Goal: Information Seeking & Learning: Learn about a topic

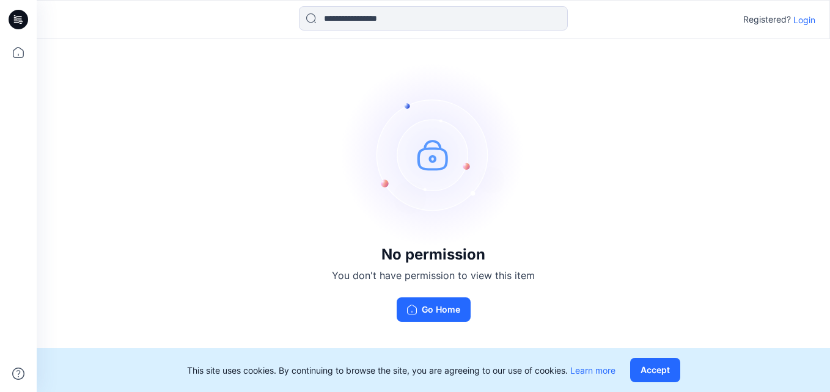
click at [799, 21] on p "Login" at bounding box center [804, 19] width 22 height 13
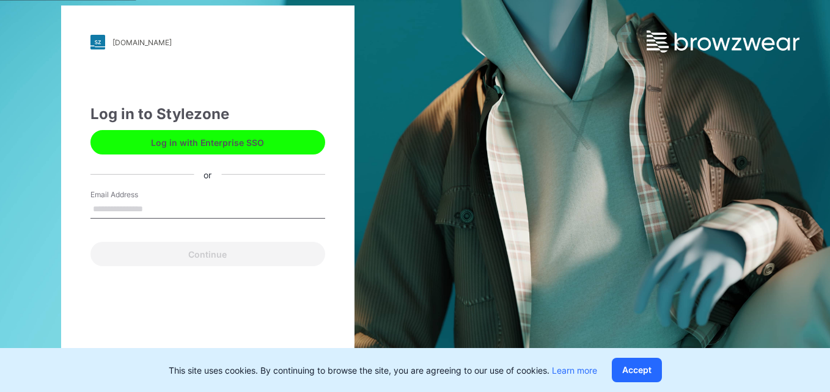
click at [233, 217] on input "Email Address" at bounding box center [207, 209] width 235 height 18
type input "**********"
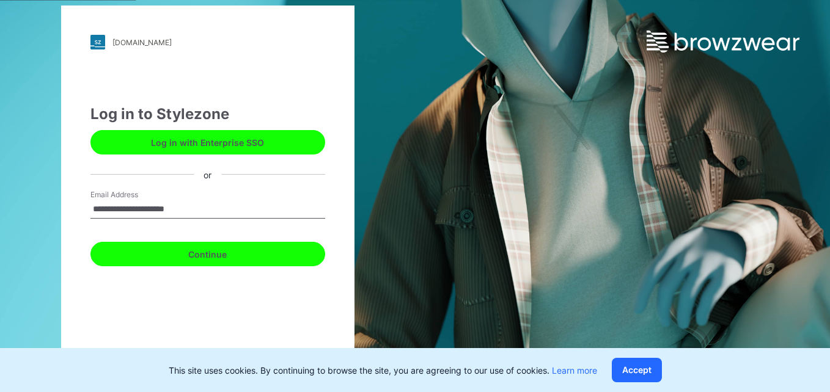
click at [221, 257] on button "Continue" at bounding box center [207, 254] width 235 height 24
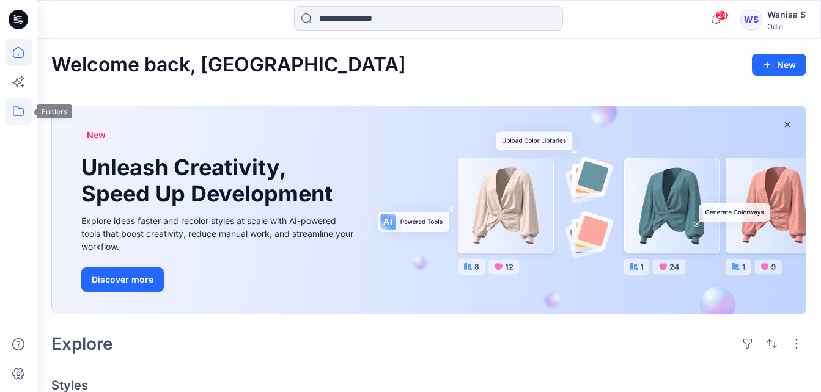
click at [17, 114] on icon at bounding box center [18, 111] width 27 height 27
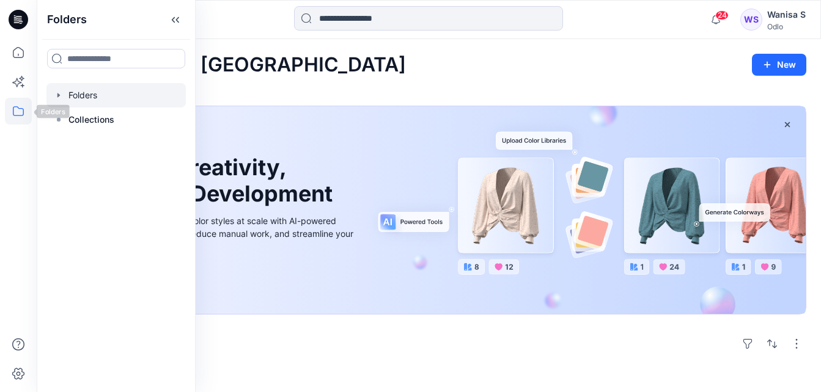
click at [72, 98] on div at bounding box center [115, 95] width 139 height 24
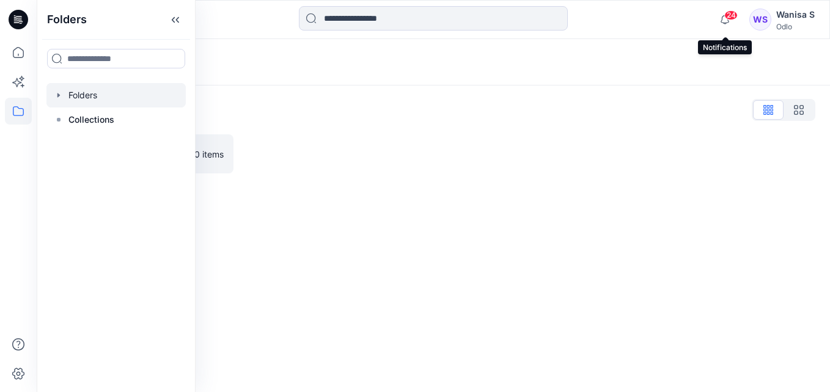
click at [726, 18] on span "24" at bounding box center [730, 15] width 13 height 10
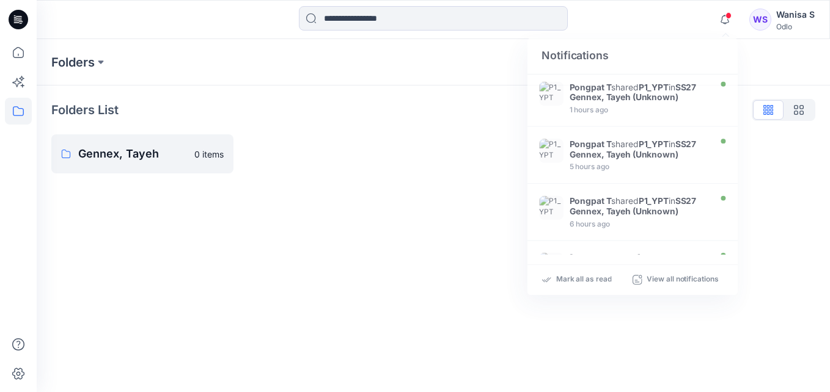
click at [64, 111] on p "Folders List" at bounding box center [84, 110] width 67 height 18
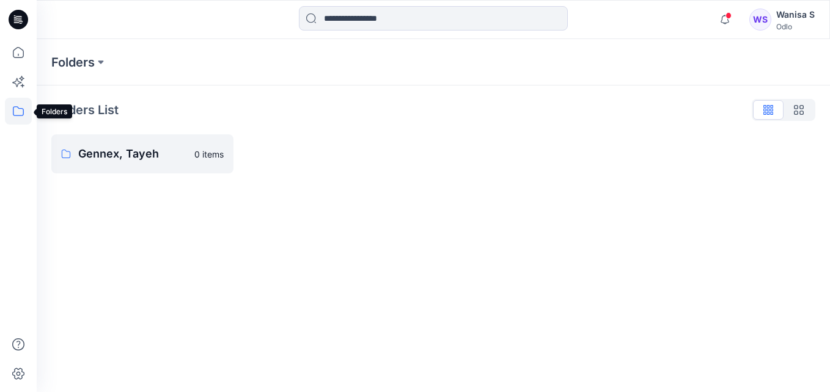
click at [19, 101] on icon at bounding box center [18, 111] width 27 height 27
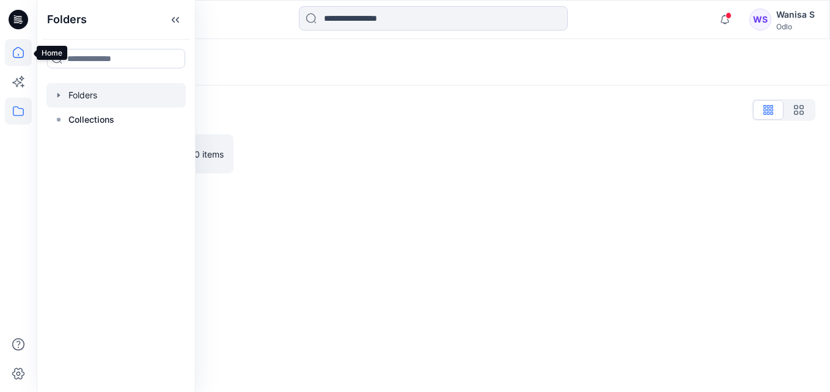
click at [19, 55] on icon at bounding box center [18, 52] width 27 height 27
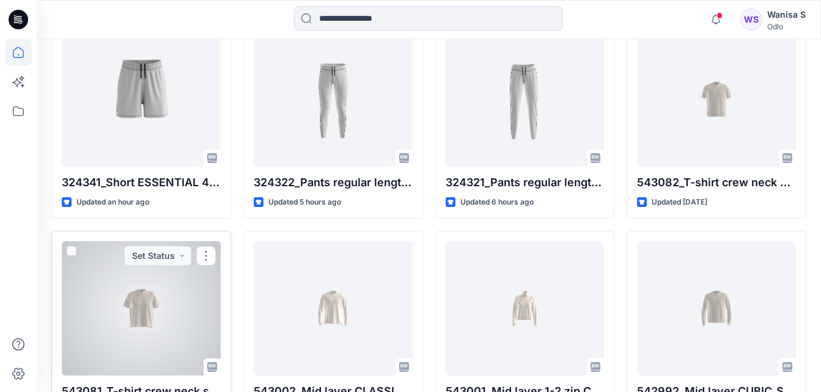
scroll to position [367, 0]
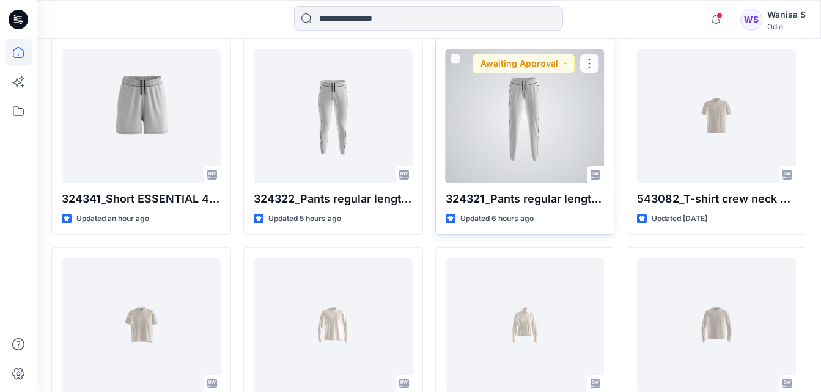
click at [478, 109] on div at bounding box center [524, 116] width 159 height 134
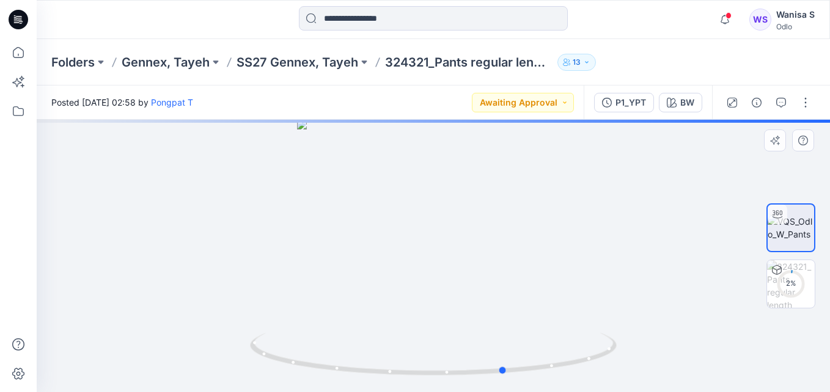
drag, startPoint x: 466, startPoint y: 270, endPoint x: 560, endPoint y: 255, distance: 95.8
click at [560, 255] on div at bounding box center [433, 256] width 793 height 272
drag, startPoint x: 455, startPoint y: 275, endPoint x: 459, endPoint y: 236, distance: 39.3
click at [459, 236] on div at bounding box center [433, 256] width 793 height 272
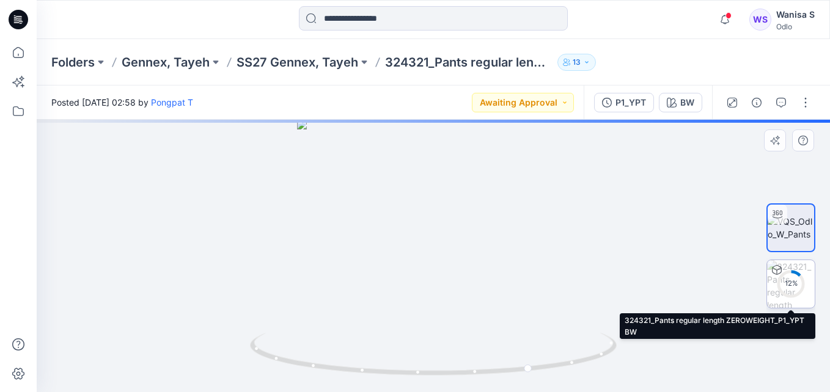
click at [783, 283] on div "12 %" at bounding box center [790, 284] width 29 height 10
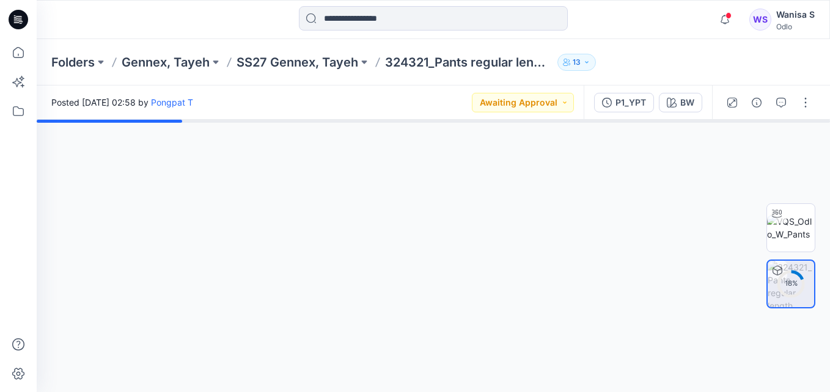
drag, startPoint x: 461, startPoint y: 227, endPoint x: 525, endPoint y: 224, distance: 64.2
click at [525, 224] on div at bounding box center [433, 256] width 793 height 272
click at [792, 224] on img at bounding box center [791, 228] width 48 height 26
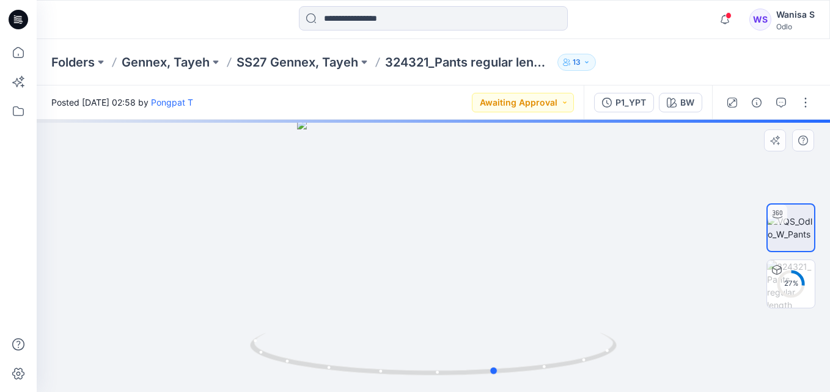
drag, startPoint x: 416, startPoint y: 250, endPoint x: 535, endPoint y: 257, distance: 119.3
click at [535, 257] on div at bounding box center [433, 256] width 793 height 272
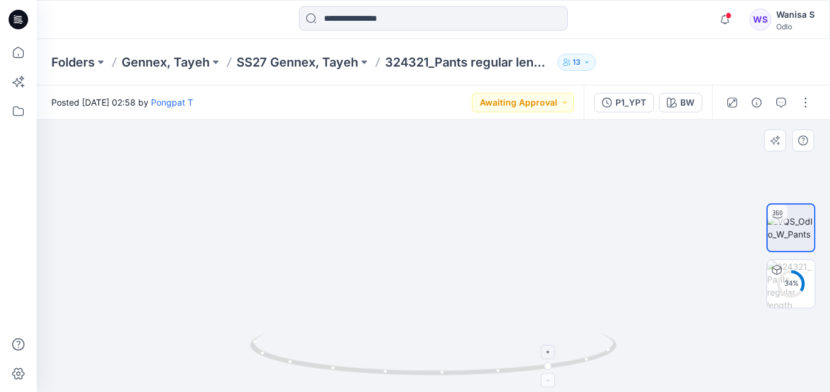
drag, startPoint x: 429, startPoint y: 202, endPoint x: 468, endPoint y: 360, distance: 163.0
click at [468, 360] on div at bounding box center [433, 256] width 793 height 272
drag, startPoint x: 393, startPoint y: 272, endPoint x: 563, endPoint y: 283, distance: 170.8
click at [563, 283] on img at bounding box center [446, 204] width 819 height 376
drag, startPoint x: 506, startPoint y: 351, endPoint x: 628, endPoint y: 329, distance: 123.6
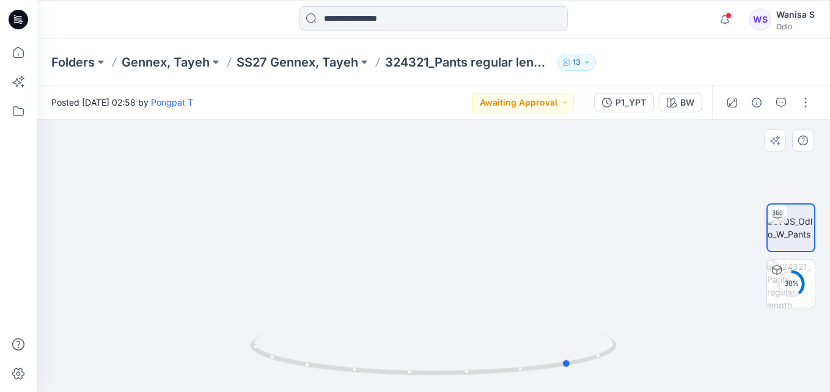
click at [628, 330] on div at bounding box center [433, 256] width 793 height 272
drag, startPoint x: 578, startPoint y: 320, endPoint x: 527, endPoint y: 317, distance: 51.4
click at [527, 317] on img at bounding box center [420, 202] width 819 height 379
drag, startPoint x: 532, startPoint y: 352, endPoint x: 502, endPoint y: 214, distance: 140.7
click at [502, 214] on div at bounding box center [433, 256] width 793 height 272
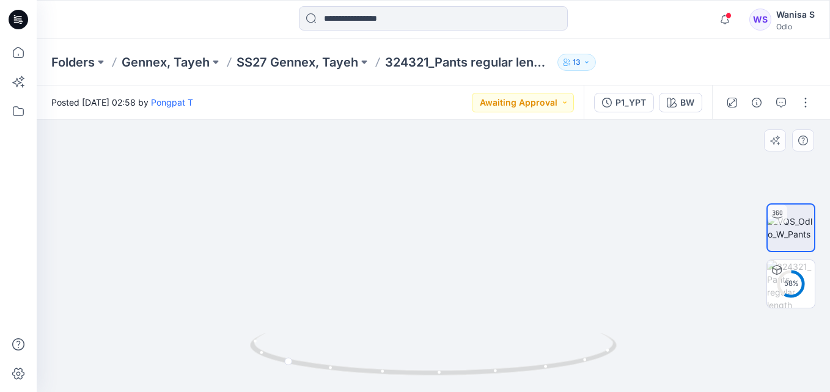
drag, startPoint x: 495, startPoint y: 277, endPoint x: 514, endPoint y: 170, distance: 108.6
click at [514, 170] on img at bounding box center [423, 170] width 819 height 443
drag, startPoint x: 528, startPoint y: 252, endPoint x: 518, endPoint y: 323, distance: 71.5
click at [518, 323] on img at bounding box center [429, 189] width 819 height 406
click at [505, 177] on img at bounding box center [429, 189] width 819 height 406
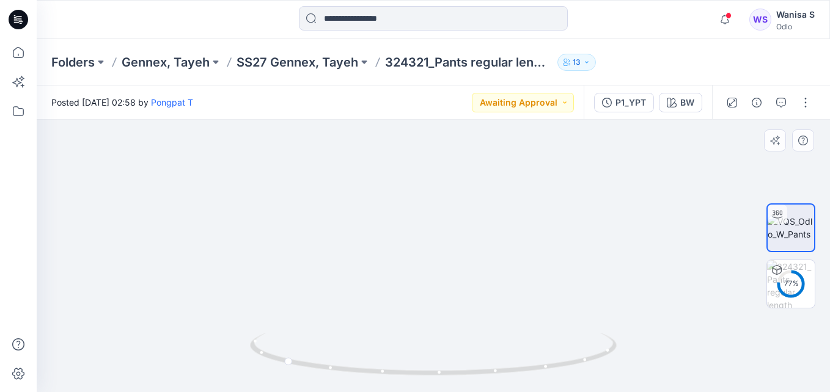
drag, startPoint x: 531, startPoint y: 279, endPoint x: 525, endPoint y: 208, distance: 70.5
click at [528, 136] on img at bounding box center [427, 118] width 819 height 548
drag, startPoint x: 533, startPoint y: 282, endPoint x: 541, endPoint y: 151, distance: 131.0
click at [541, 151] on img at bounding box center [427, 118] width 819 height 549
drag, startPoint x: 545, startPoint y: 293, endPoint x: 522, endPoint y: 168, distance: 127.3
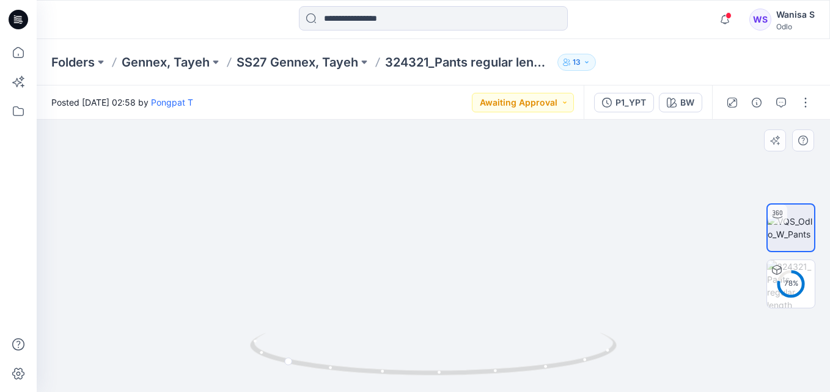
click at [522, 157] on img at bounding box center [435, 51] width 819 height 681
drag, startPoint x: 536, startPoint y: 258, endPoint x: 539, endPoint y: 247, distance: 11.9
drag, startPoint x: 492, startPoint y: 260, endPoint x: 612, endPoint y: 249, distance: 120.9
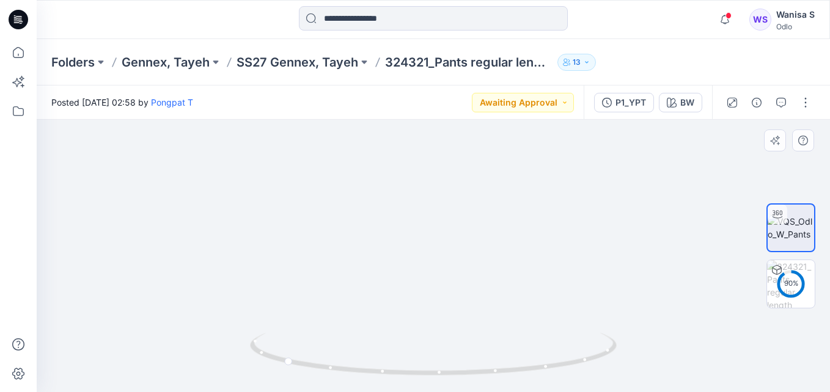
drag, startPoint x: 542, startPoint y: 254, endPoint x: 403, endPoint y: 252, distance: 138.7
drag, startPoint x: 383, startPoint y: 265, endPoint x: 462, endPoint y: 284, distance: 81.1
click at [462, 284] on img at bounding box center [446, 3] width 819 height 778
drag, startPoint x: 559, startPoint y: 334, endPoint x: 357, endPoint y: 330, distance: 201.6
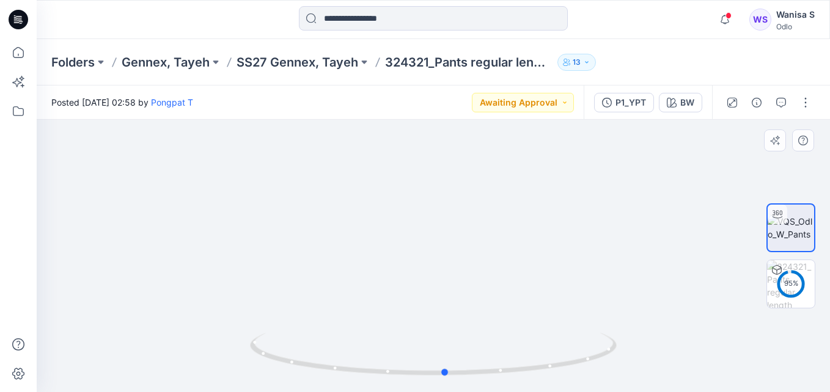
click at [357, 330] on div at bounding box center [433, 256] width 793 height 272
drag, startPoint x: 545, startPoint y: 301, endPoint x: 467, endPoint y: 304, distance: 78.3
click at [467, 304] on img at bounding box center [420, 4] width 819 height 775
drag, startPoint x: 470, startPoint y: 302, endPoint x: 468, endPoint y: 235, distance: 66.6
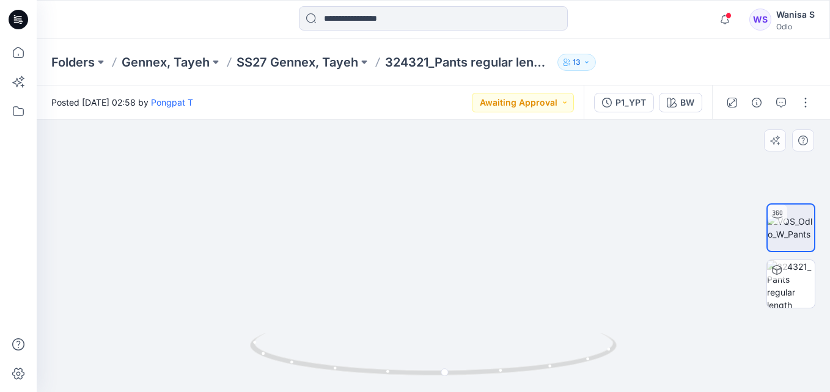
drag, startPoint x: 348, startPoint y: 264, endPoint x: 415, endPoint y: 265, distance: 67.2
click at [26, 111] on icon at bounding box center [18, 111] width 27 height 27
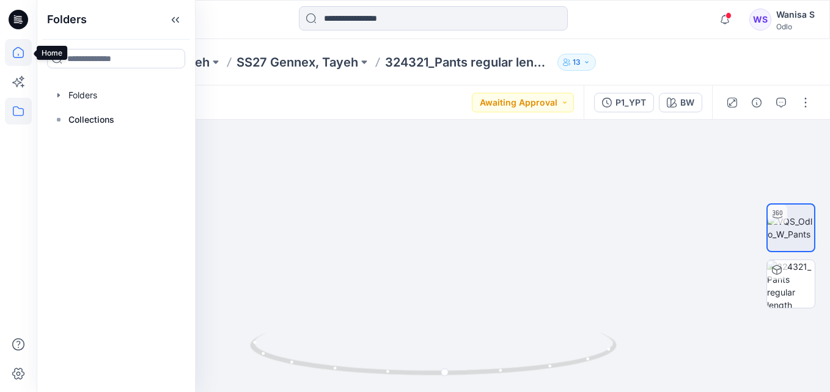
click at [18, 51] on icon at bounding box center [18, 52] width 27 height 27
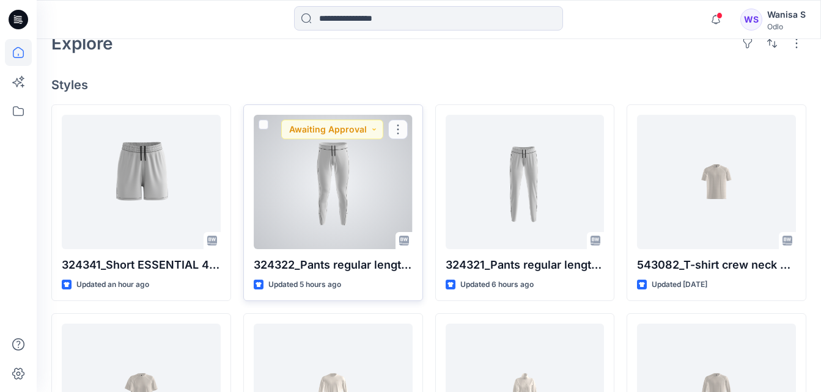
scroll to position [305, 0]
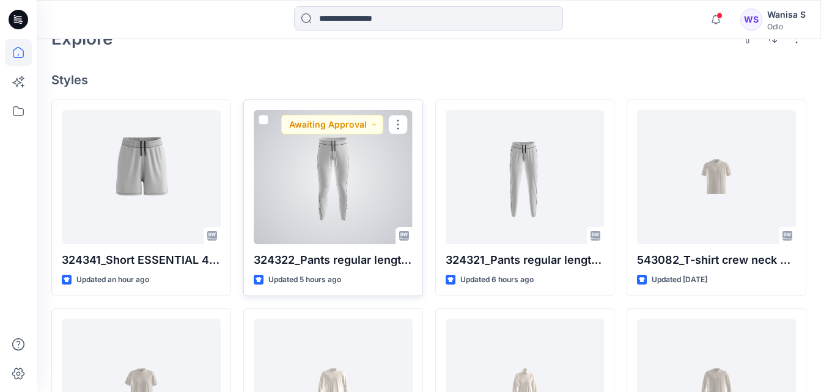
click at [343, 222] on div at bounding box center [333, 177] width 159 height 134
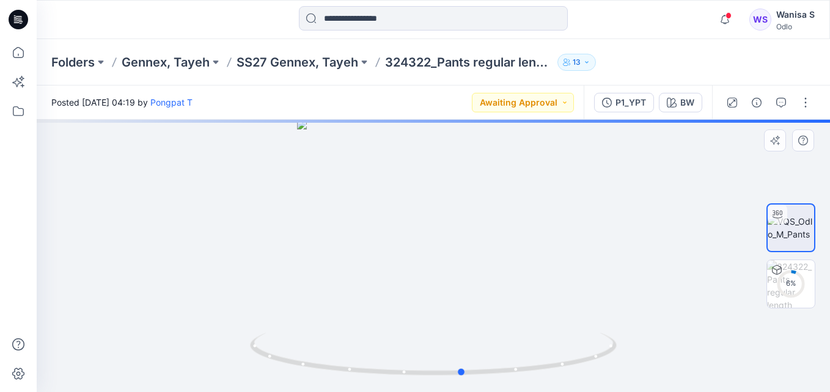
drag, startPoint x: 443, startPoint y: 271, endPoint x: 499, endPoint y: 273, distance: 55.6
click at [499, 273] on div at bounding box center [433, 256] width 793 height 272
drag, startPoint x: 465, startPoint y: 301, endPoint x: 532, endPoint y: 308, distance: 66.9
click at [532, 308] on div at bounding box center [433, 256] width 793 height 272
drag, startPoint x: 515, startPoint y: 300, endPoint x: 500, endPoint y: 235, distance: 67.1
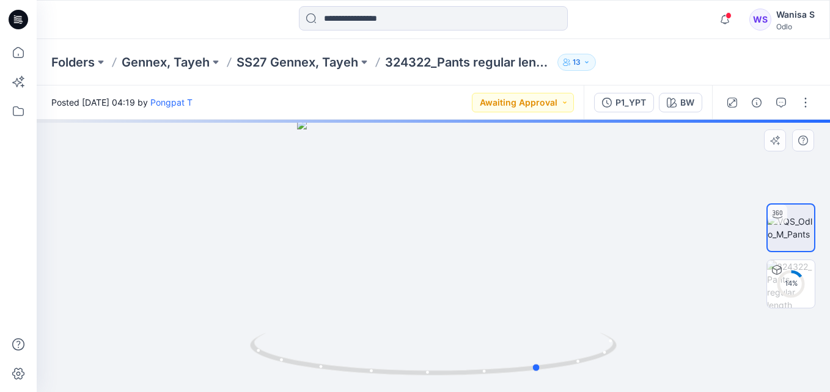
click at [500, 235] on div at bounding box center [433, 256] width 793 height 272
click at [425, 248] on div at bounding box center [433, 256] width 793 height 272
drag, startPoint x: 417, startPoint y: 277, endPoint x: 610, endPoint y: 164, distance: 223.5
click at [611, 164] on img at bounding box center [537, 45] width 1001 height 693
drag, startPoint x: 576, startPoint y: 274, endPoint x: 516, endPoint y: 139, distance: 147.7
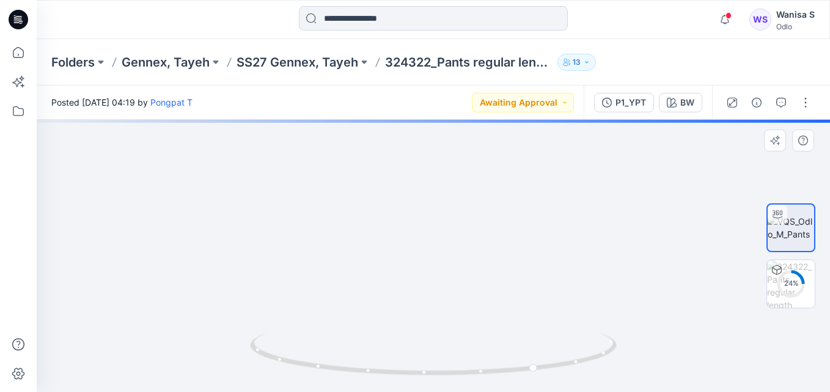
drag, startPoint x: 466, startPoint y: 249, endPoint x: 489, endPoint y: 165, distance: 86.9
drag, startPoint x: 414, startPoint y: 251, endPoint x: 517, endPoint y: 254, distance: 102.7
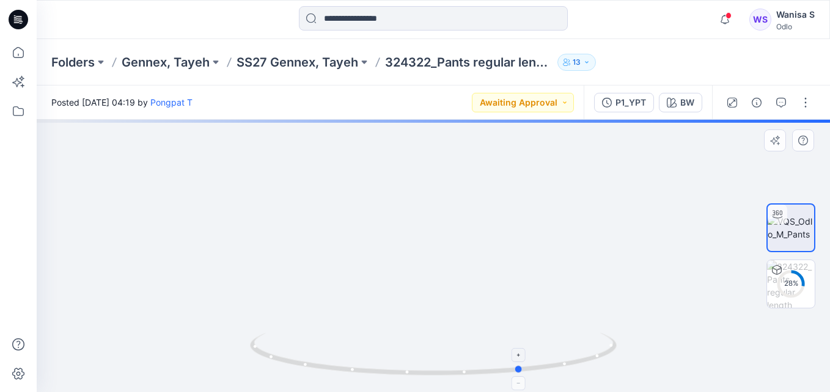
drag, startPoint x: 547, startPoint y: 354, endPoint x: 473, endPoint y: 353, distance: 73.3
click at [473, 353] on icon at bounding box center [435, 356] width 370 height 46
drag, startPoint x: 414, startPoint y: 356, endPoint x: 395, endPoint y: 354, distance: 18.4
click at [397, 354] on icon at bounding box center [435, 356] width 370 height 46
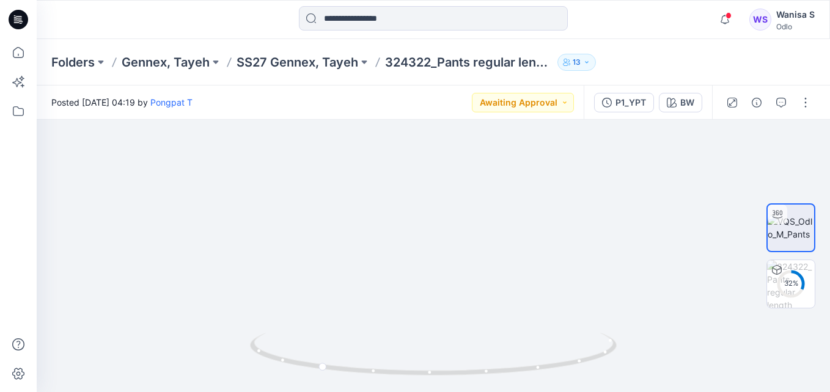
drag, startPoint x: 560, startPoint y: 281, endPoint x: 521, endPoint y: 423, distance: 147.6
click at [521, 392] on html "Notifications Pongpat T shared P1_YPT in SS27 Gennex, Tayeh (Unknown) 1 hours a…" at bounding box center [415, 196] width 830 height 392
click at [10, 55] on icon at bounding box center [18, 52] width 27 height 27
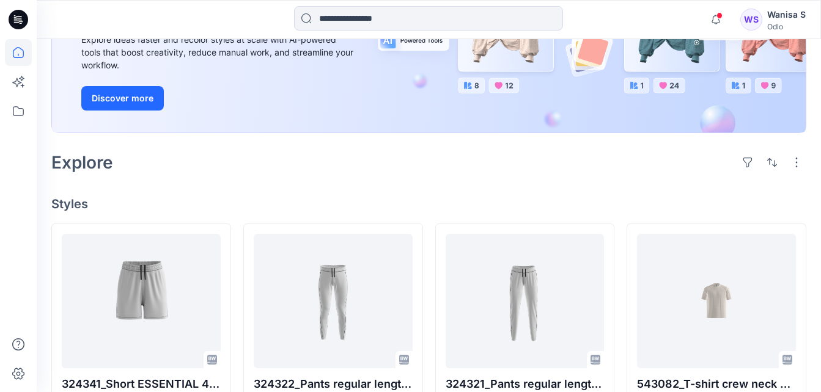
scroll to position [244, 0]
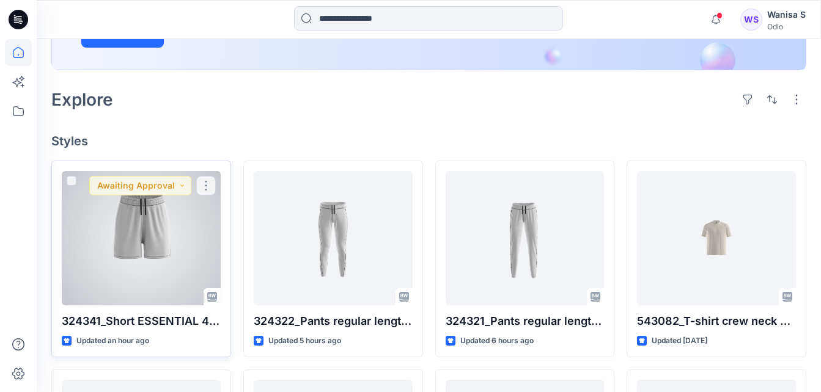
click at [153, 243] on div at bounding box center [141, 238] width 159 height 134
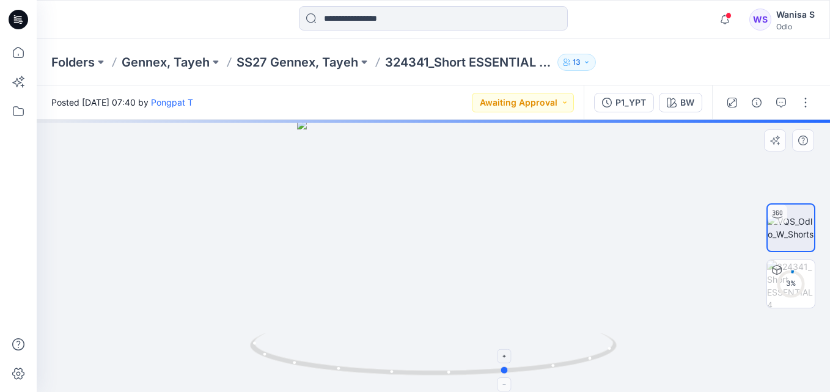
drag, startPoint x: 456, startPoint y: 355, endPoint x: 532, endPoint y: 354, distance: 75.8
click at [532, 354] on icon at bounding box center [435, 356] width 370 height 46
drag, startPoint x: 483, startPoint y: 330, endPoint x: 497, endPoint y: 283, distance: 48.9
click at [497, 283] on img at bounding box center [440, 100] width 819 height 584
drag, startPoint x: 488, startPoint y: 295, endPoint x: 500, endPoint y: 260, distance: 37.5
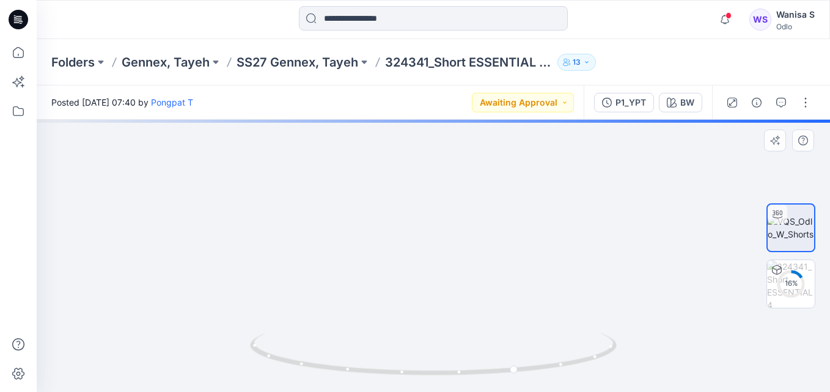
click at [500, 260] on img at bounding box center [446, 78] width 819 height 628
drag, startPoint x: 457, startPoint y: 260, endPoint x: 604, endPoint y: 277, distance: 147.6
click at [607, 276] on img at bounding box center [446, 85] width 819 height 613
drag, startPoint x: 496, startPoint y: 233, endPoint x: 397, endPoint y: 423, distance: 214.8
click at [397, 392] on html "Notifications Pongpat T shared P1_YPT in SS27 Gennex, Tayeh (Unknown) 1 hours a…" at bounding box center [415, 196] width 830 height 392
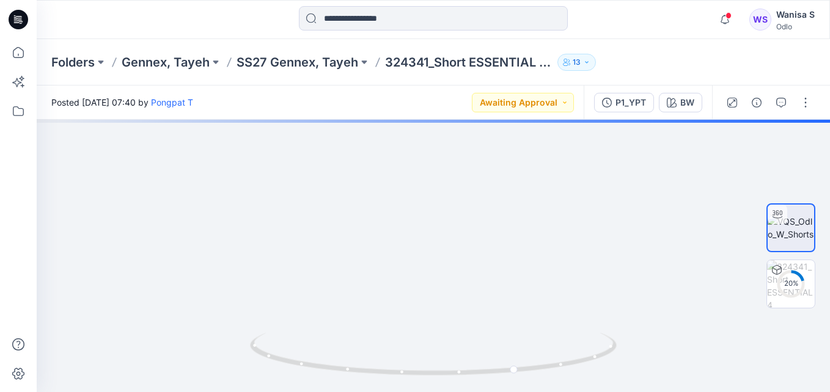
drag, startPoint x: 461, startPoint y: 281, endPoint x: 420, endPoint y: 410, distance: 135.4
click at [420, 392] on html "Notifications Pongpat T shared P1_YPT in SS27 Gennex, Tayeh (Unknown) 1 hours a…" at bounding box center [415, 196] width 830 height 392
drag, startPoint x: 437, startPoint y: 346, endPoint x: 340, endPoint y: 323, distance: 100.6
click at [340, 323] on div at bounding box center [433, 256] width 793 height 272
drag, startPoint x: 395, startPoint y: 323, endPoint x: 462, endPoint y: 318, distance: 67.4
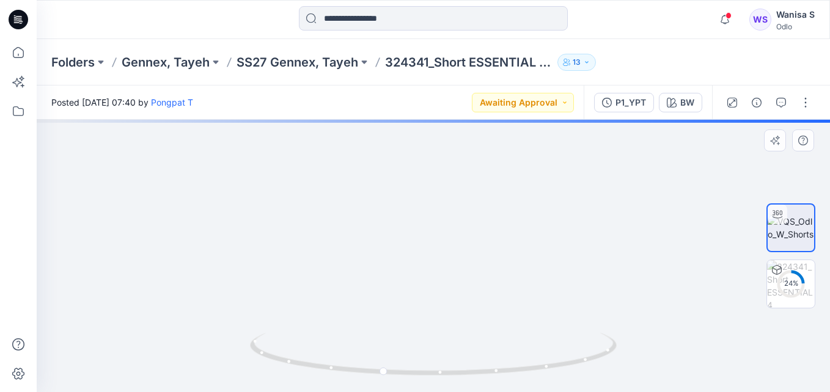
click at [462, 318] on img at bounding box center [446, 252] width 819 height 280
drag, startPoint x: 502, startPoint y: 368, endPoint x: 519, endPoint y: 364, distance: 18.4
click at [519, 364] on icon at bounding box center [435, 356] width 370 height 46
drag, startPoint x: 503, startPoint y: 304, endPoint x: 327, endPoint y: 220, distance: 194.8
click at [327, 220] on img at bounding box center [442, 206] width 1183 height 371
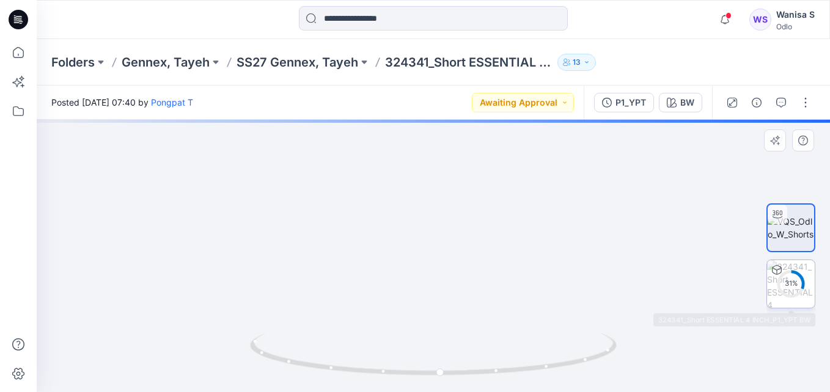
click at [777, 279] on div "31 %" at bounding box center [790, 284] width 29 height 10
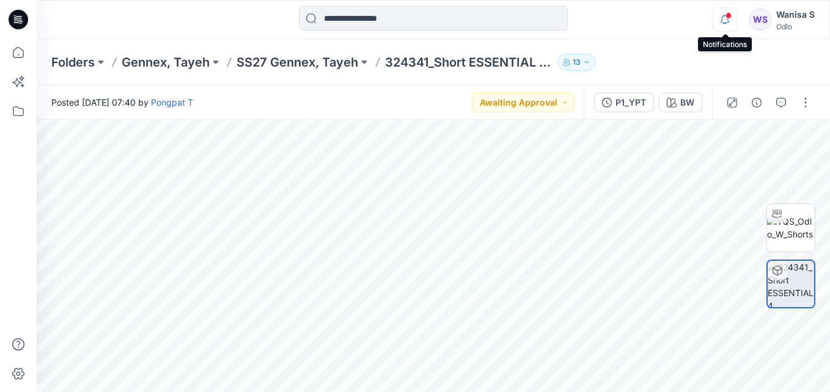
click at [726, 21] on icon "button" at bounding box center [724, 19] width 23 height 24
